Goal: Task Accomplishment & Management: Use online tool/utility

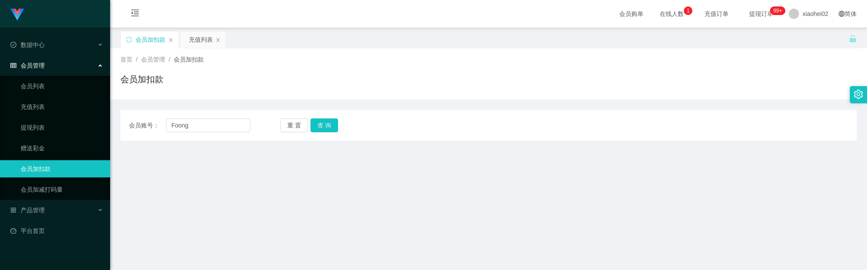
scroll to position [58, 0]
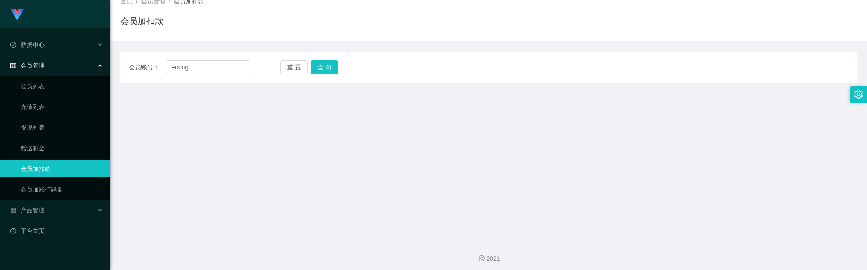
type input "Foong"
click at [326, 64] on button "查 询" at bounding box center [325, 67] width 28 height 14
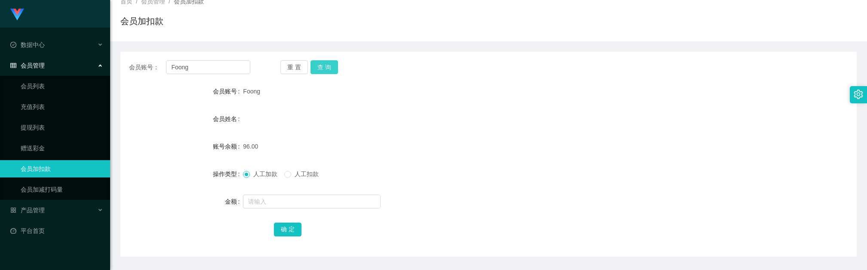
click at [331, 73] on button "查 询" at bounding box center [325, 67] width 28 height 14
click at [326, 67] on button "查 询" at bounding box center [325, 67] width 28 height 14
click at [462, 83] on div "Foong" at bounding box center [458, 91] width 430 height 17
click at [326, 68] on button "查 询" at bounding box center [325, 67] width 28 height 14
click at [295, 173] on span "人工扣款" at bounding box center [306, 173] width 31 height 7
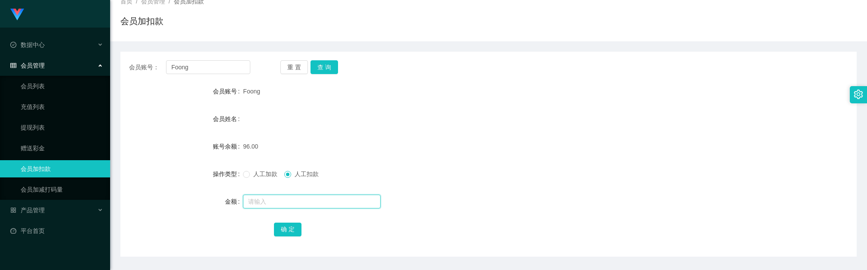
click at [283, 203] on input "text" at bounding box center [312, 201] width 138 height 14
type input "96"
click at [280, 234] on button "确 定" at bounding box center [288, 229] width 28 height 14
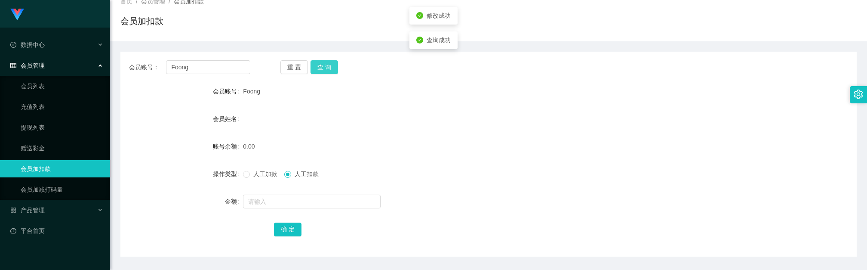
click at [323, 60] on button "查 询" at bounding box center [325, 67] width 28 height 14
drag, startPoint x: 384, startPoint y: 154, endPoint x: 357, endPoint y: 116, distance: 45.7
click at [385, 151] on div "0.00" at bounding box center [458, 146] width 430 height 17
click at [326, 81] on div "会员账号： Foong 重 置 查 询 会员账号 Foong 会员姓名 账号余额 0.00 操作类型 人工加款 人工扣款 金额 确 定" at bounding box center [488, 154] width 736 height 205
drag, startPoint x: 416, startPoint y: 21, endPoint x: 431, endPoint y: 0, distance: 25.6
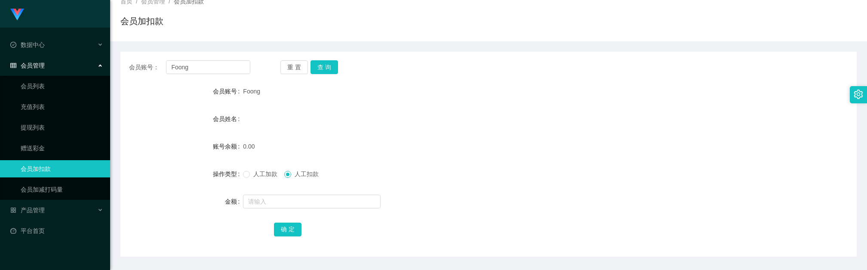
click at [416, 20] on div "会员加扣款" at bounding box center [488, 25] width 736 height 20
